Goal: Task Accomplishment & Management: Use online tool/utility

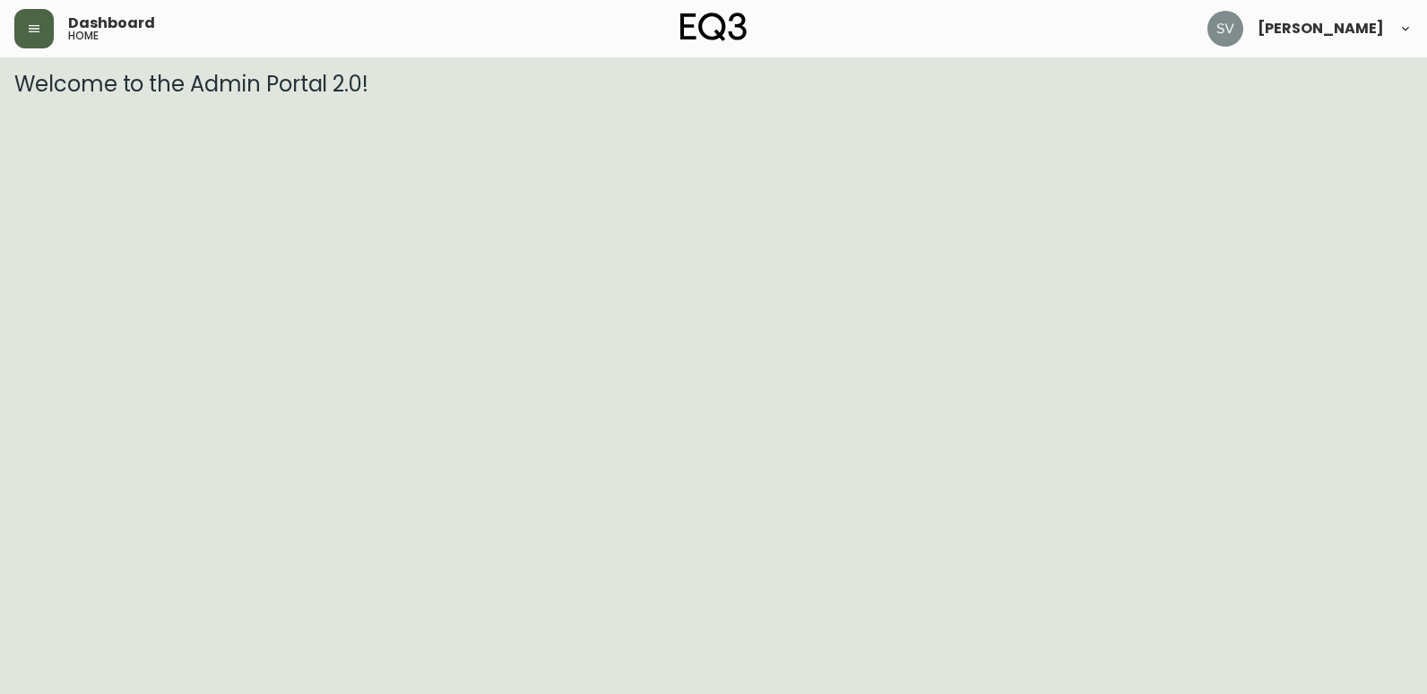
click at [18, 28] on button "button" at bounding box center [33, 28] width 39 height 39
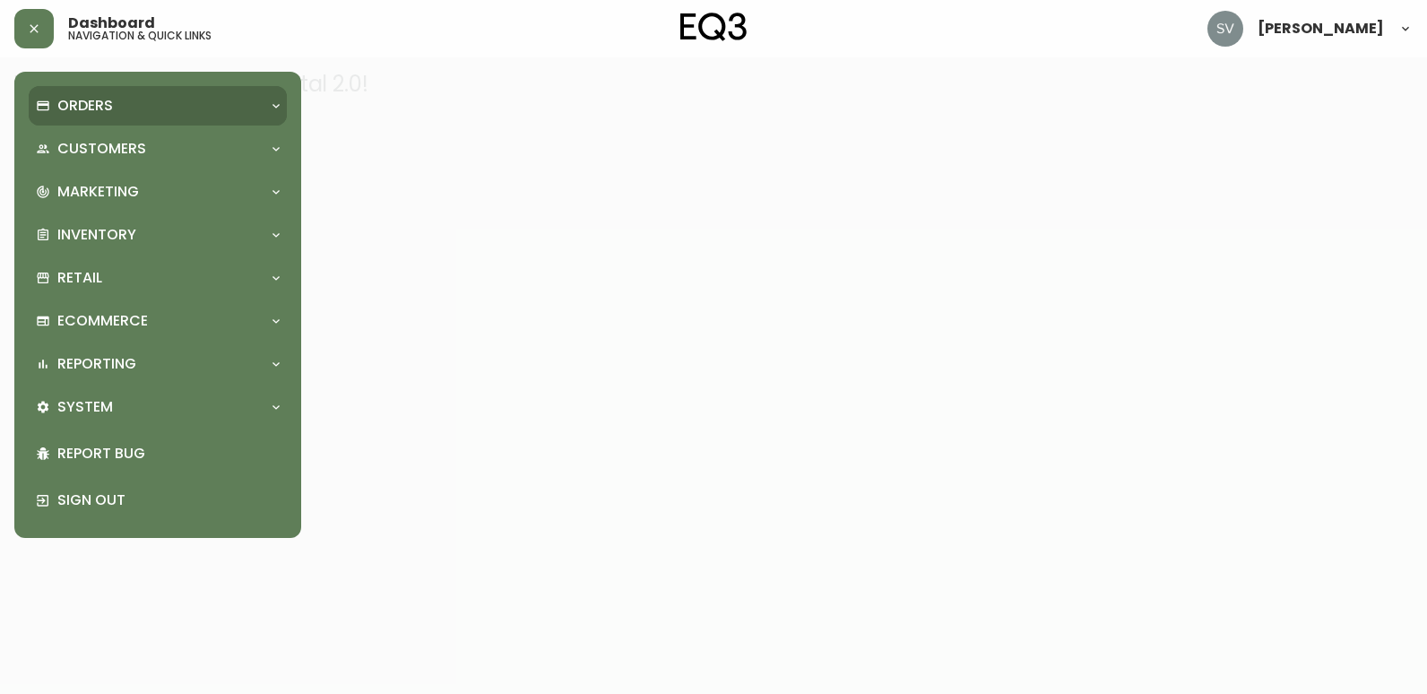
click at [98, 112] on p "Orders" at bounding box center [85, 106] width 56 height 20
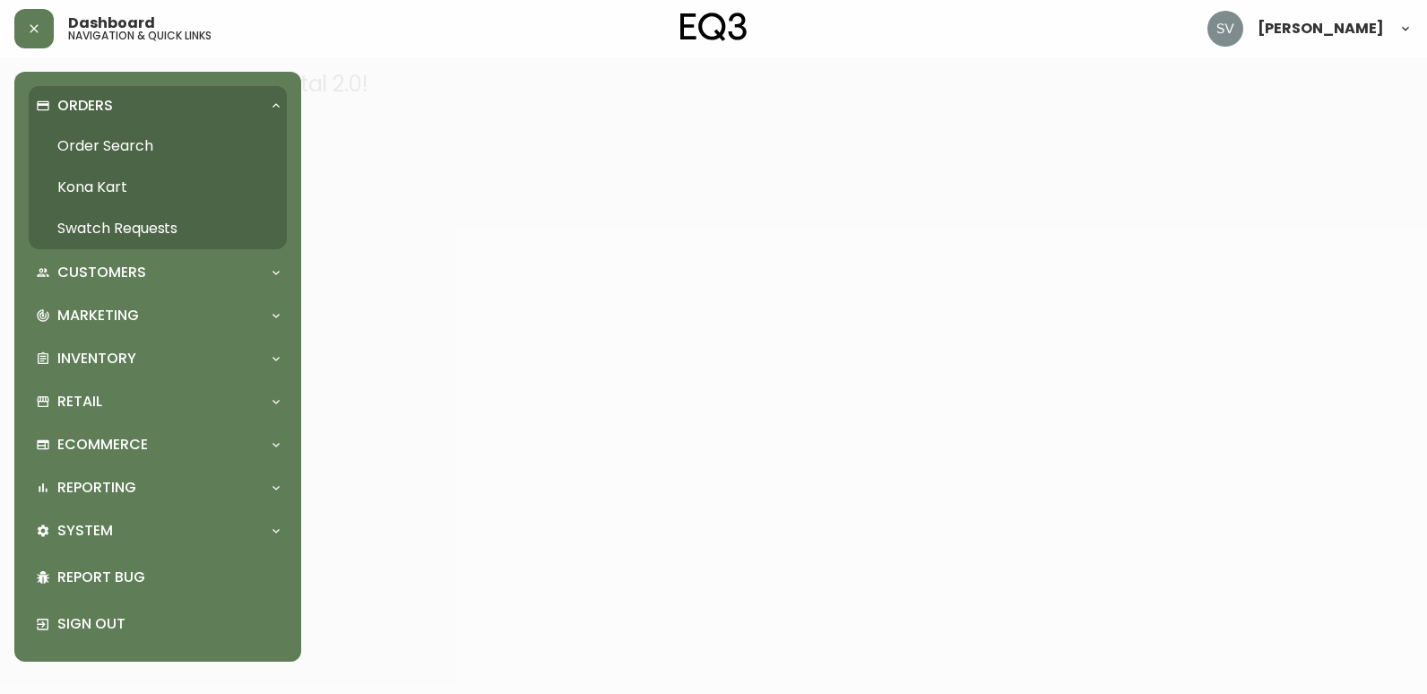
click at [194, 149] on link "Order Search" at bounding box center [158, 146] width 258 height 41
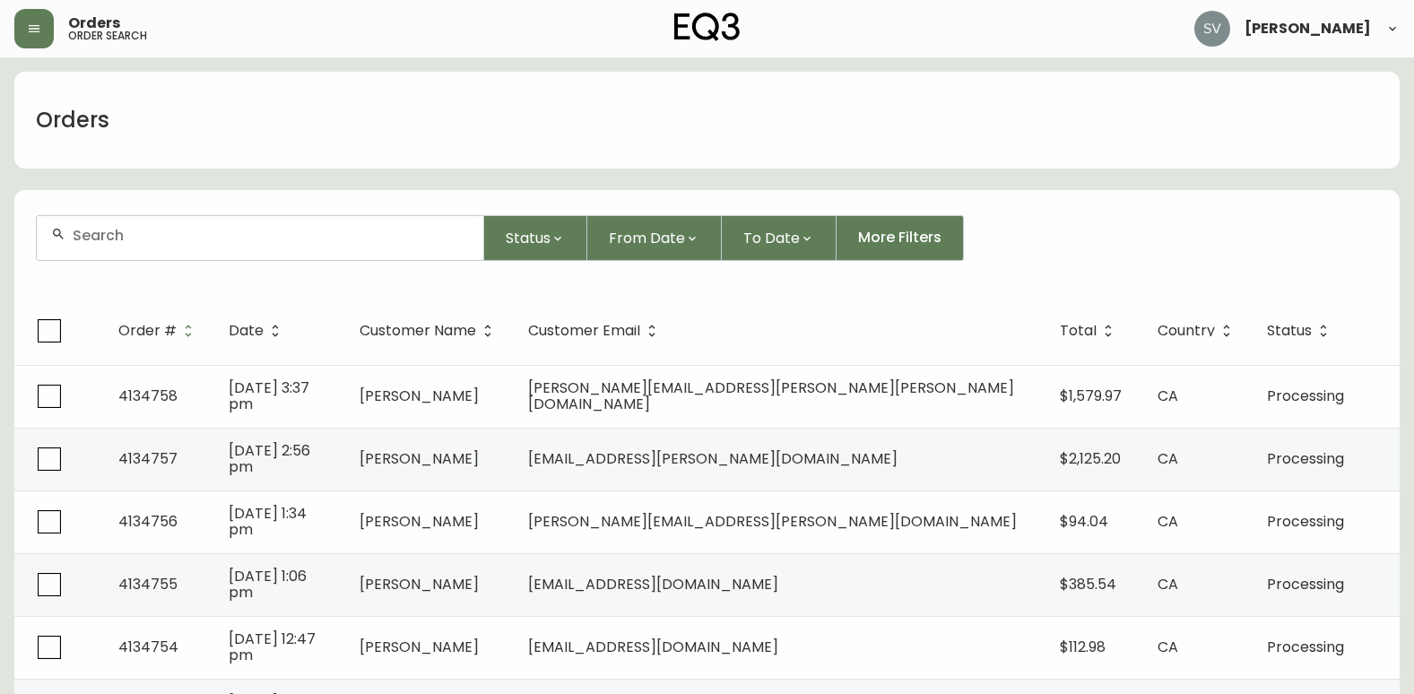
click at [320, 241] on input "text" at bounding box center [271, 235] width 396 height 17
type input "pomery"
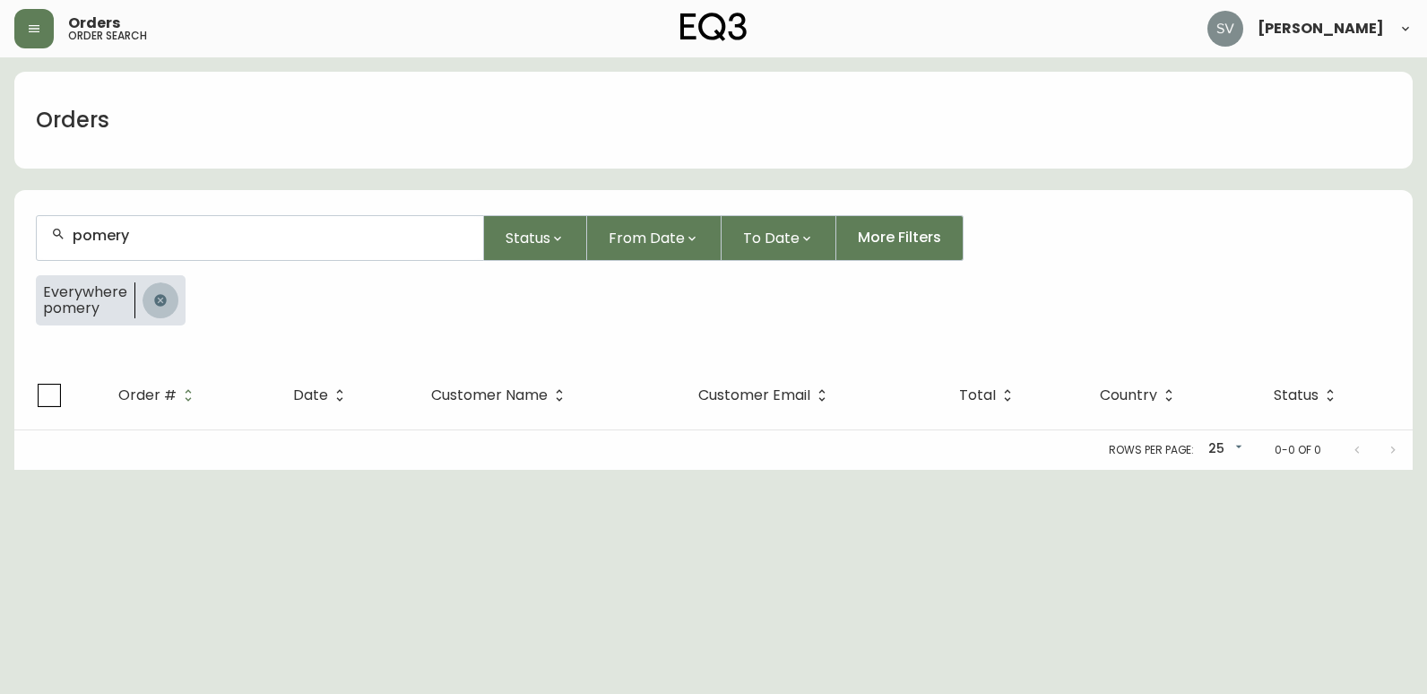
click at [145, 301] on button "button" at bounding box center [161, 300] width 36 height 36
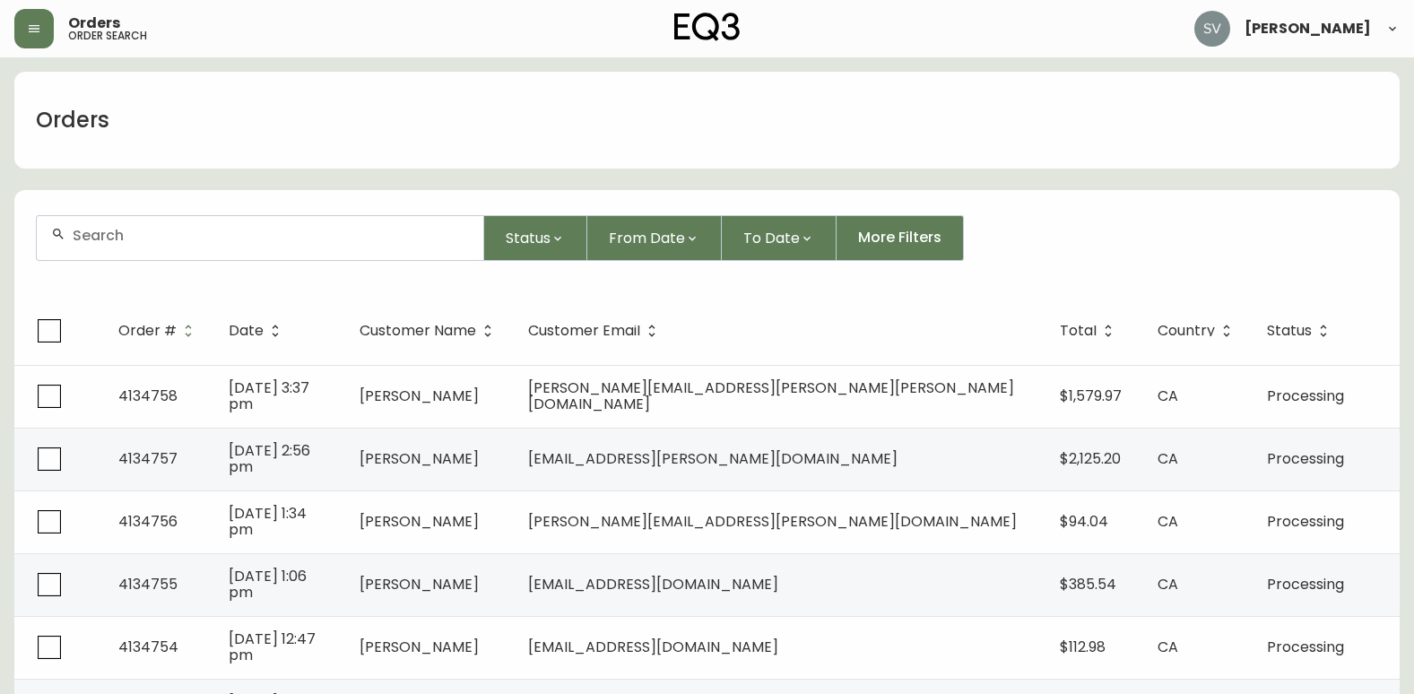
click at [1330, 211] on form "Status From Date To Date More Filters" at bounding box center [706, 245] width 1385 height 103
click at [39, 26] on icon "button" at bounding box center [34, 28] width 11 height 7
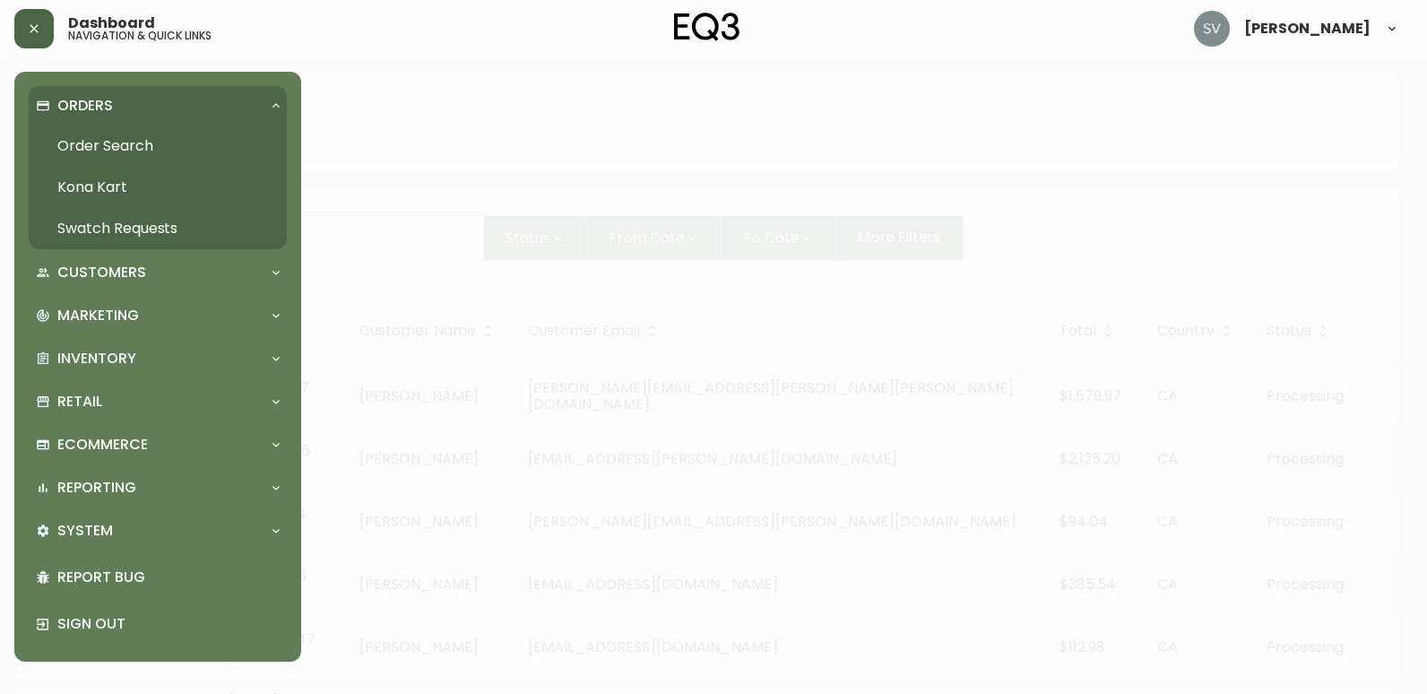
click at [405, 81] on div at bounding box center [713, 347] width 1427 height 694
